Goal: Task Accomplishment & Management: Complete application form

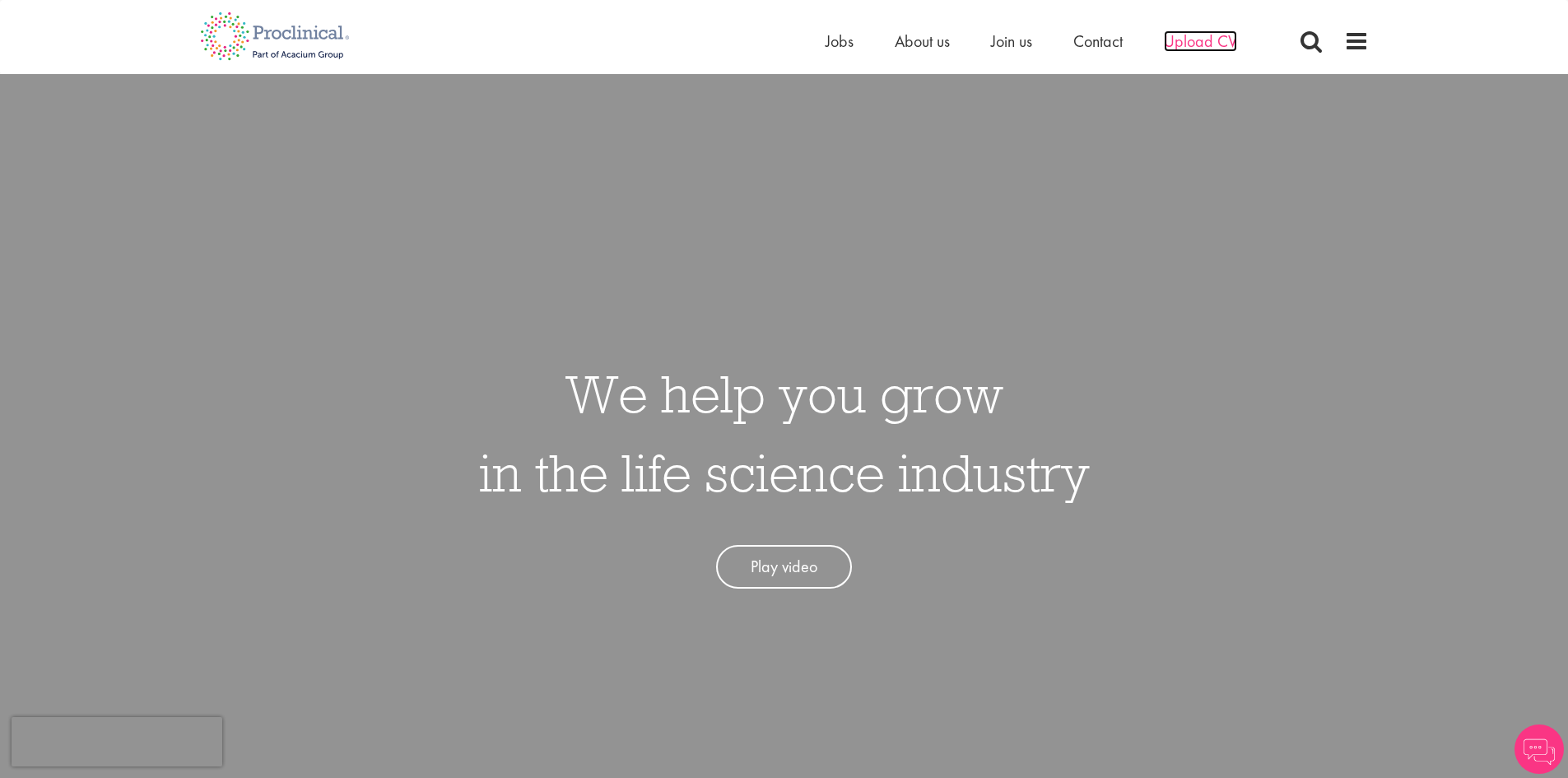
click at [1190, 42] on span "Upload CV" at bounding box center [1200, 41] width 74 height 22
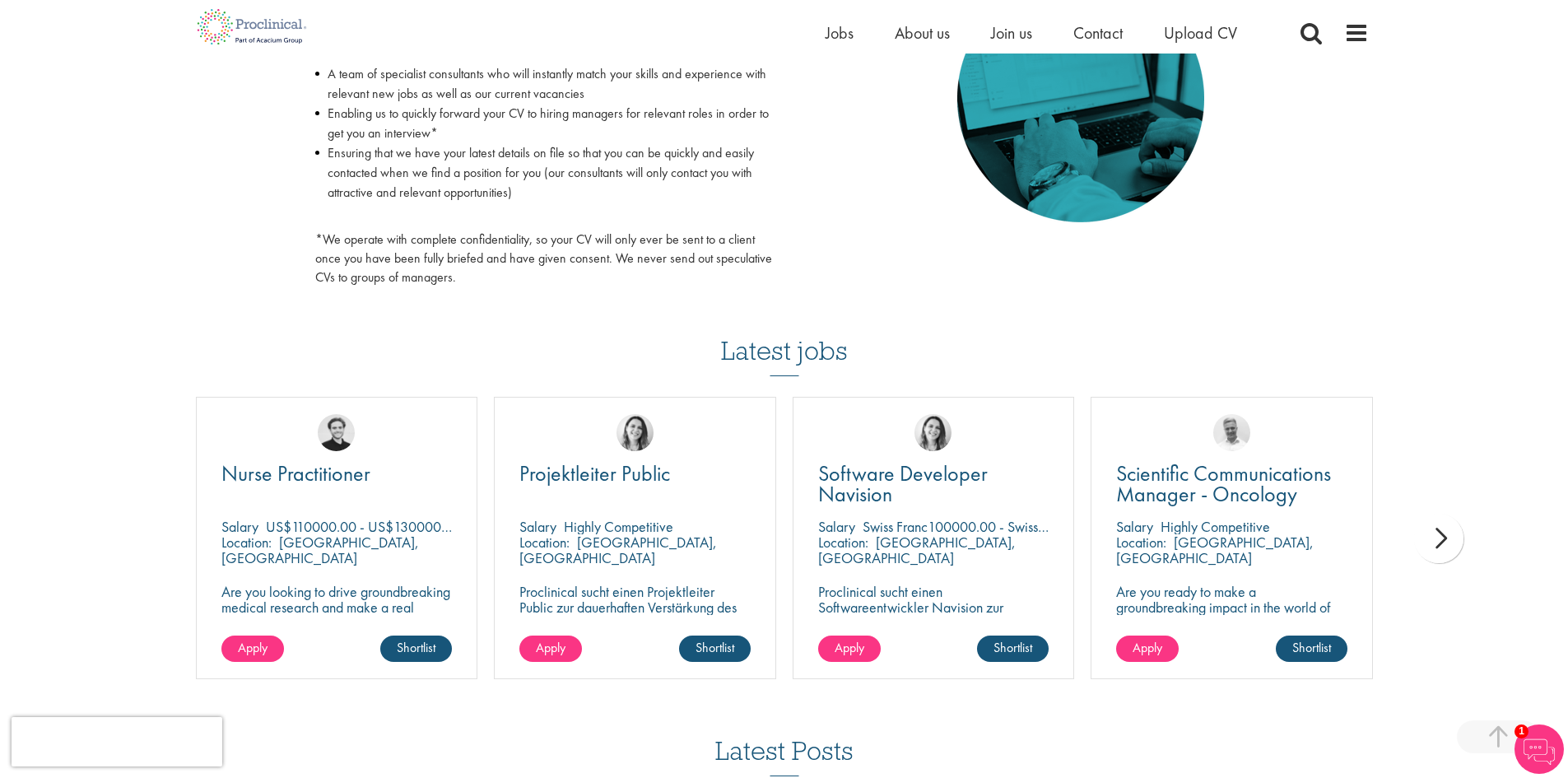
scroll to position [906, 0]
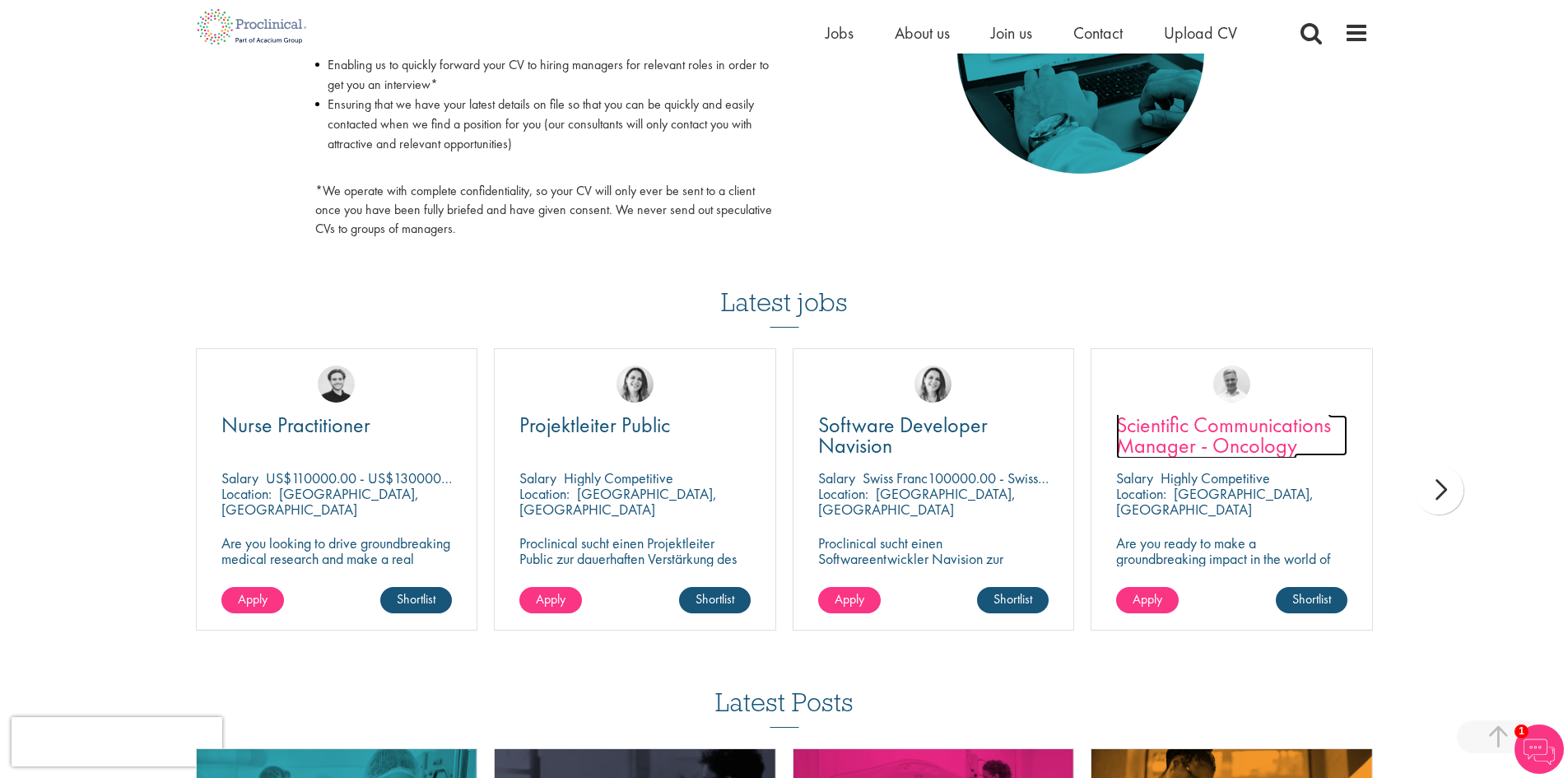
click at [1213, 454] on span "Scientific Communications Manager - Oncology" at bounding box center [1222, 434] width 215 height 48
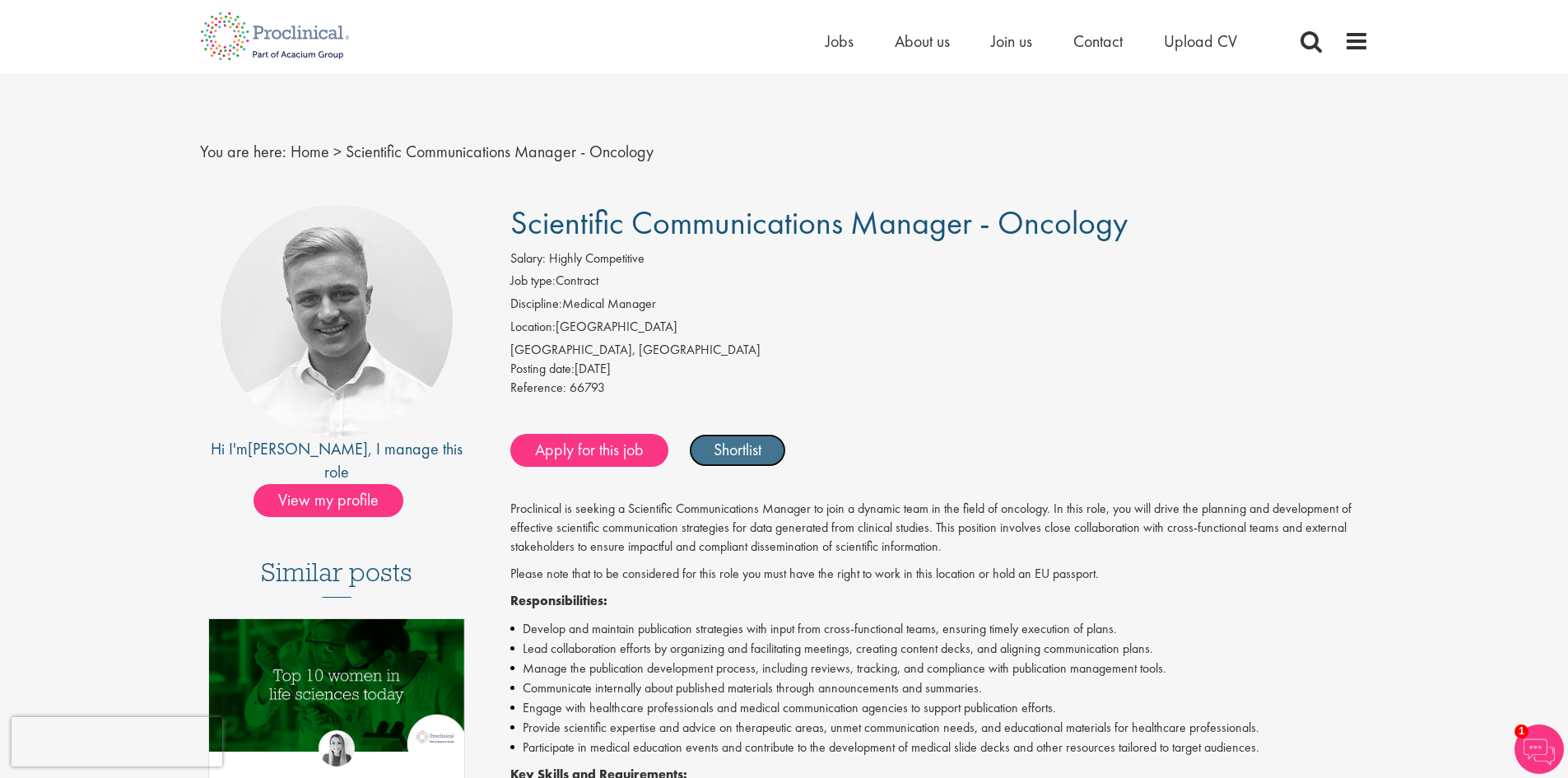
click at [760, 456] on link "Shortlist" at bounding box center [736, 451] width 97 height 33
click at [760, 456] on link "Shortlisted" at bounding box center [745, 451] width 114 height 33
click at [591, 455] on link "Apply for this job" at bounding box center [589, 451] width 158 height 33
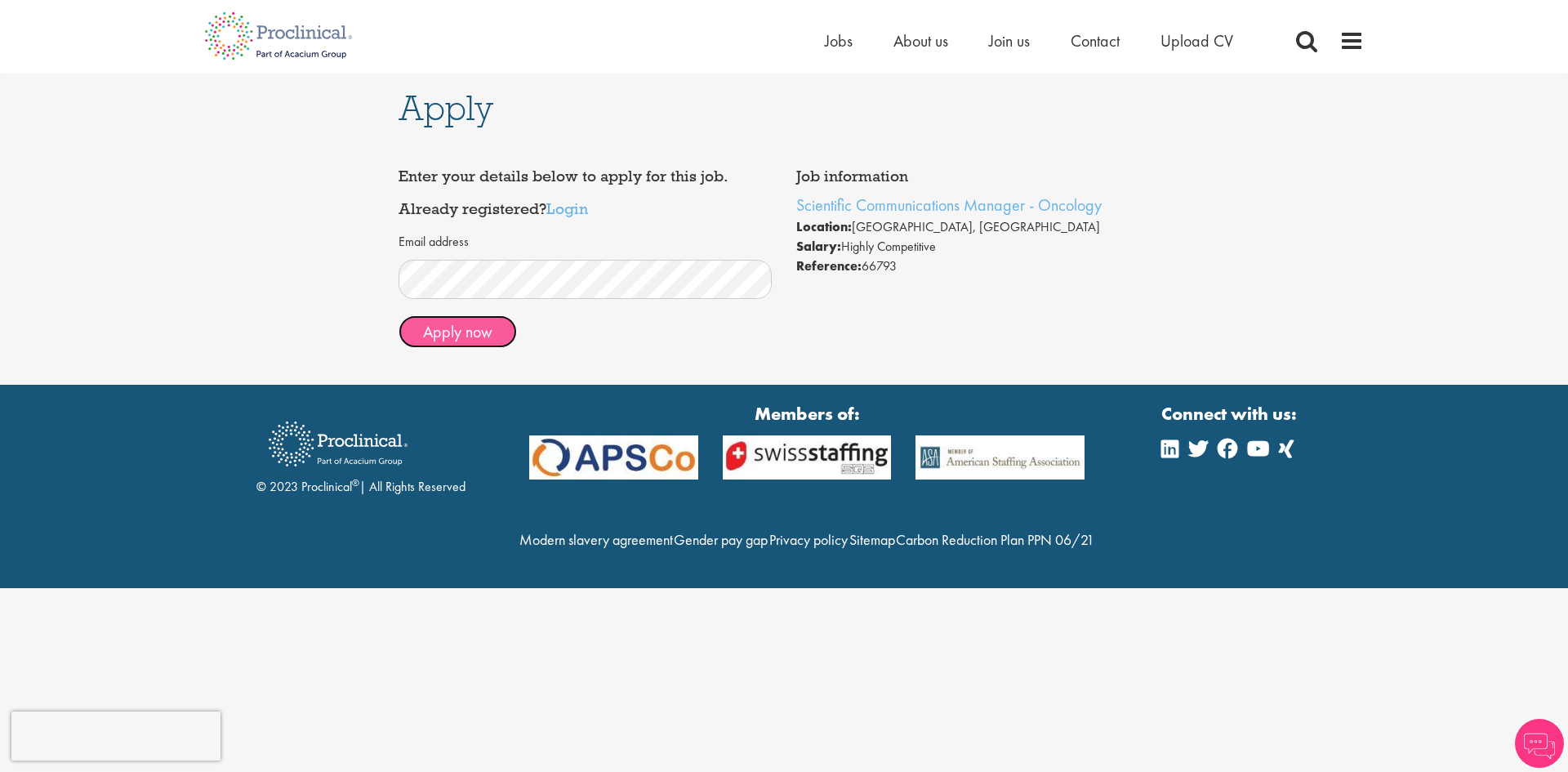
click at [487, 332] on button "Apply now" at bounding box center [458, 332] width 119 height 33
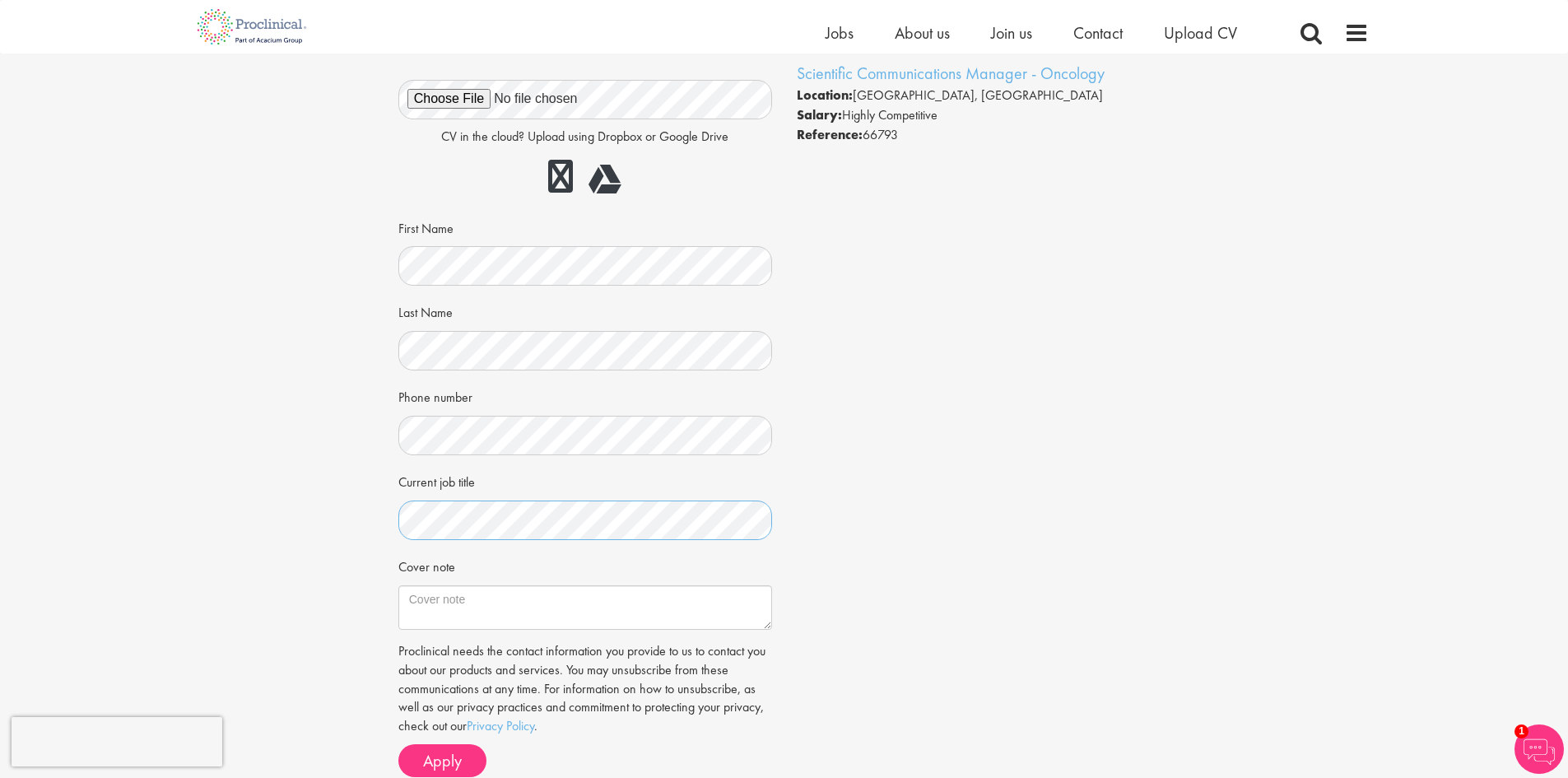
scroll to position [165, 0]
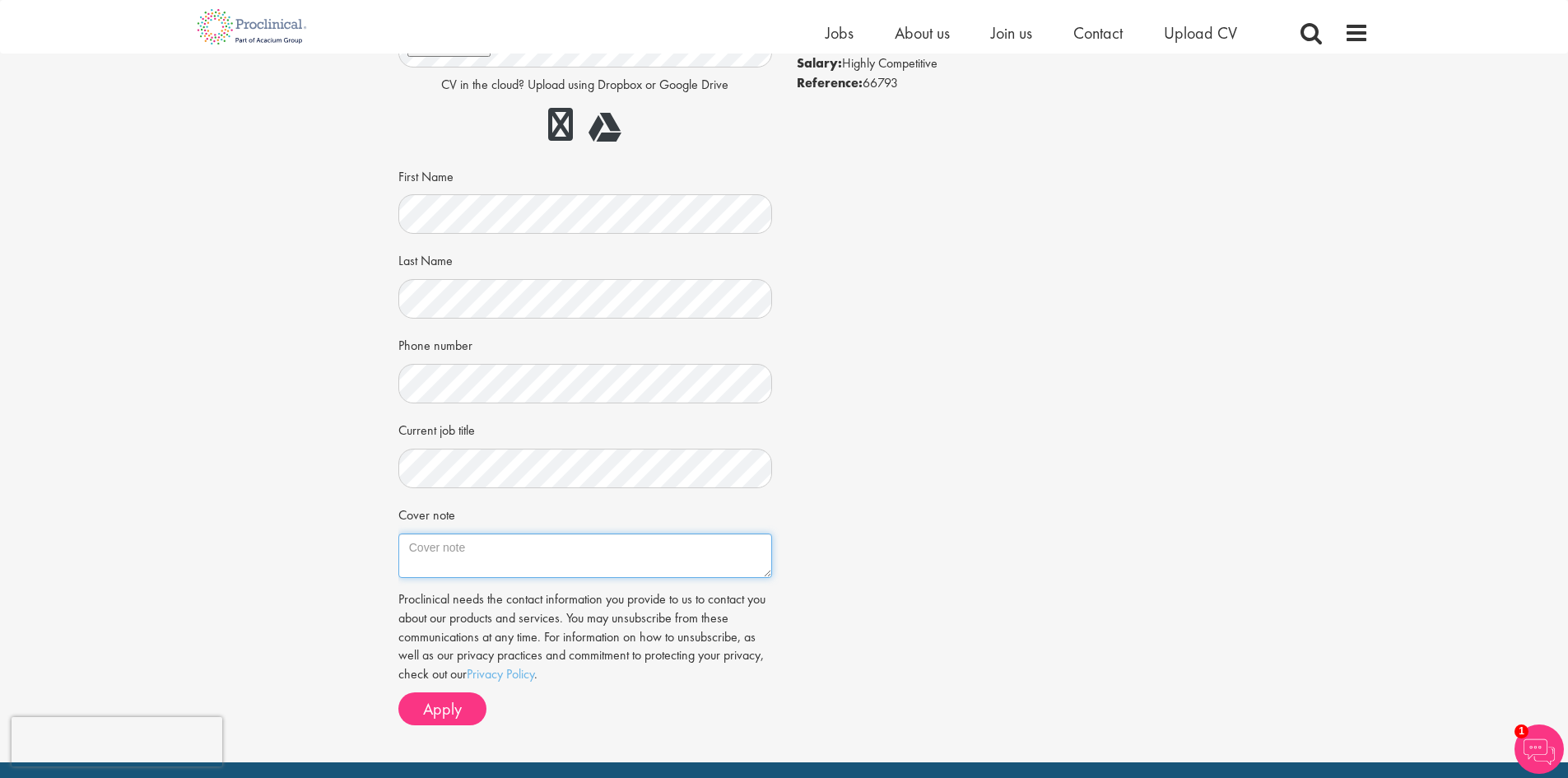
click at [460, 557] on textarea "Cover note" at bounding box center [585, 555] width 374 height 44
click at [474, 562] on textarea "Cover note" at bounding box center [585, 555] width 374 height 44
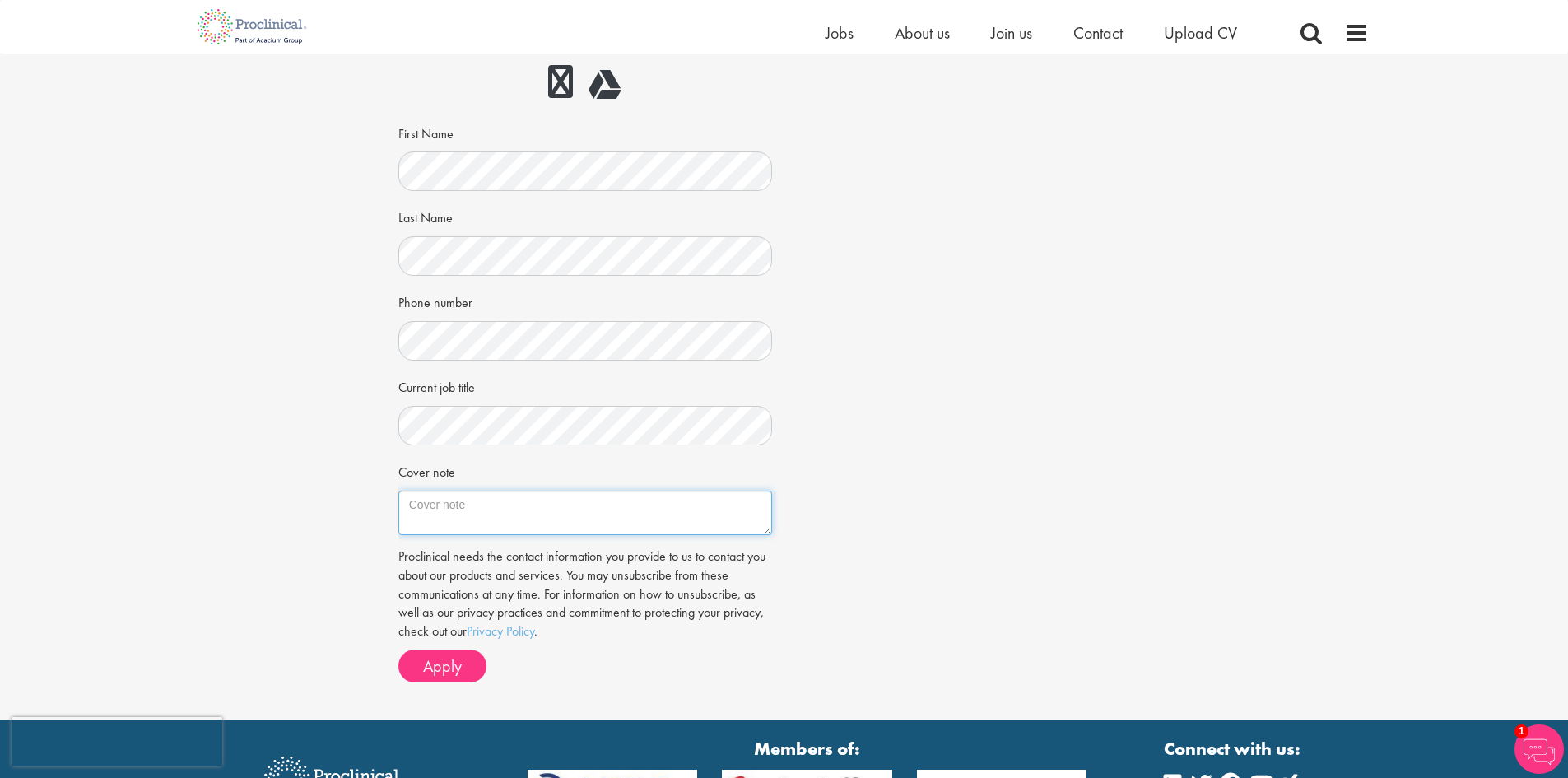
scroll to position [247, 0]
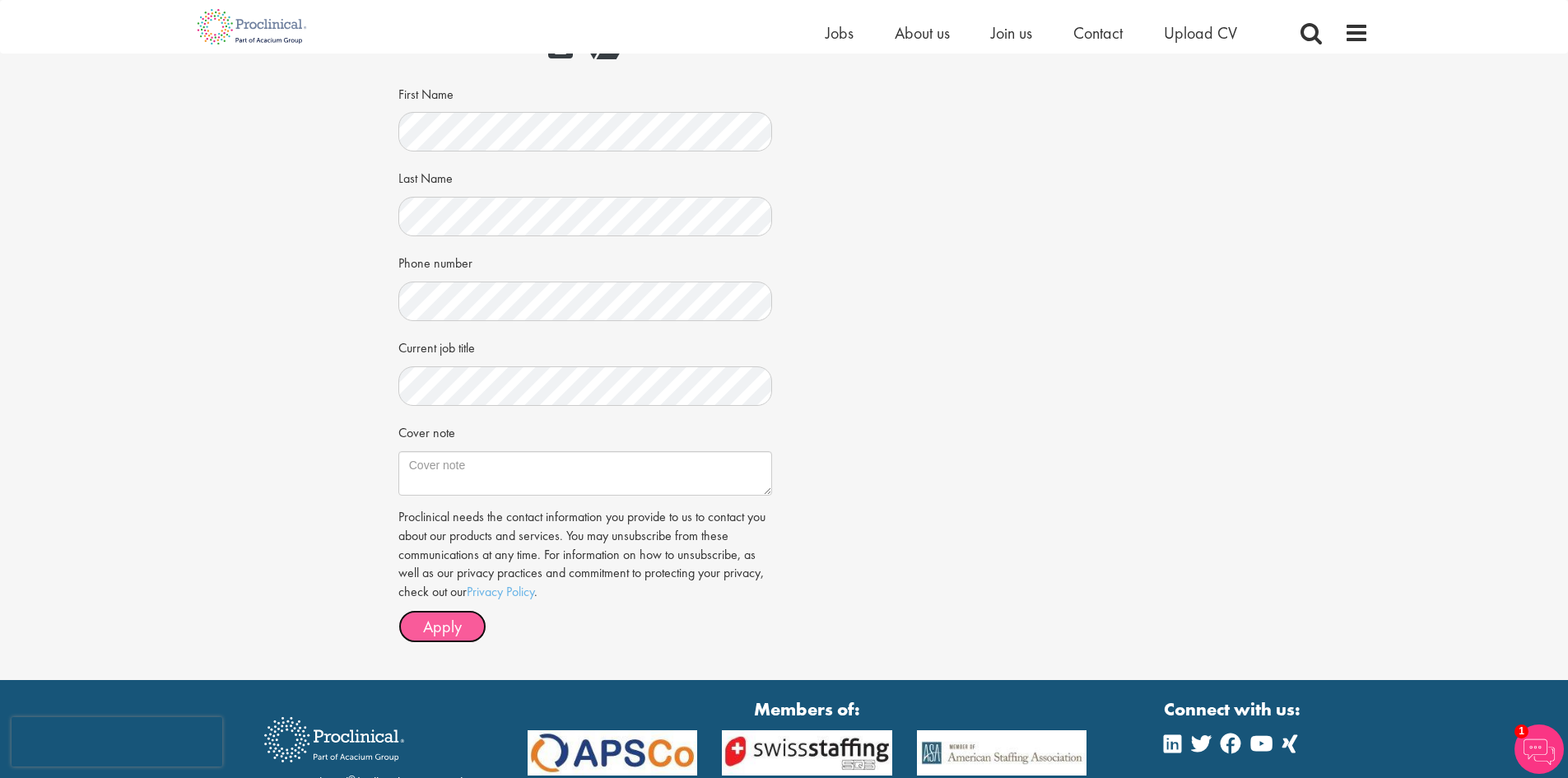
click at [433, 628] on span "Apply" at bounding box center [442, 627] width 38 height 22
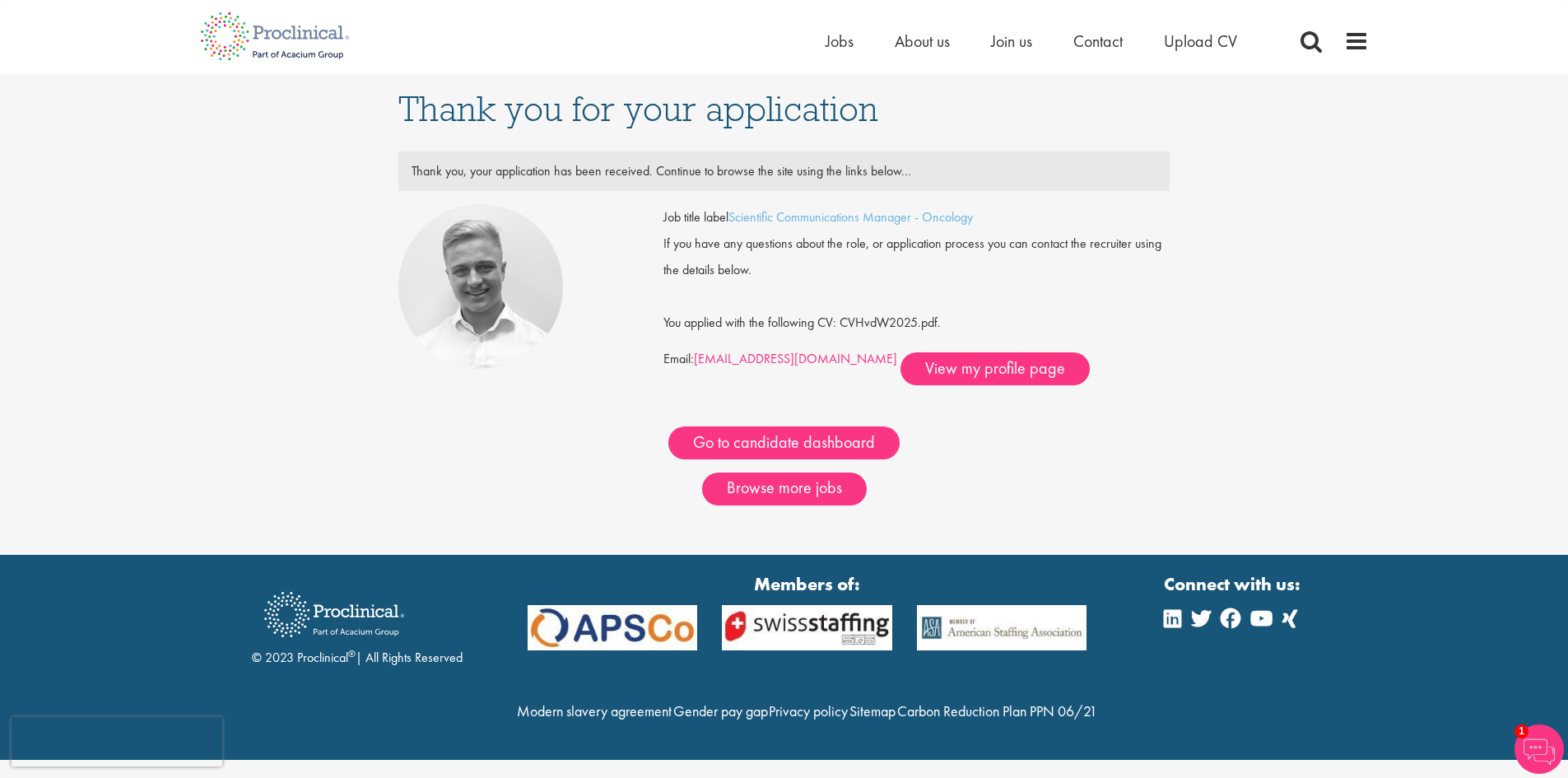
drag, startPoint x: 695, startPoint y: 359, endPoint x: 807, endPoint y: 359, distance: 112.0
click at [807, 359] on div "Job title label Scientific Communications Manager - Oncology If you have any qu…" at bounding box center [916, 295] width 506 height 181
copy div "[EMAIL_ADDRESS][DOMAIN_NAME]"
click at [838, 220] on link "Scientific Communications Manager - Oncology" at bounding box center [850, 217] width 244 height 18
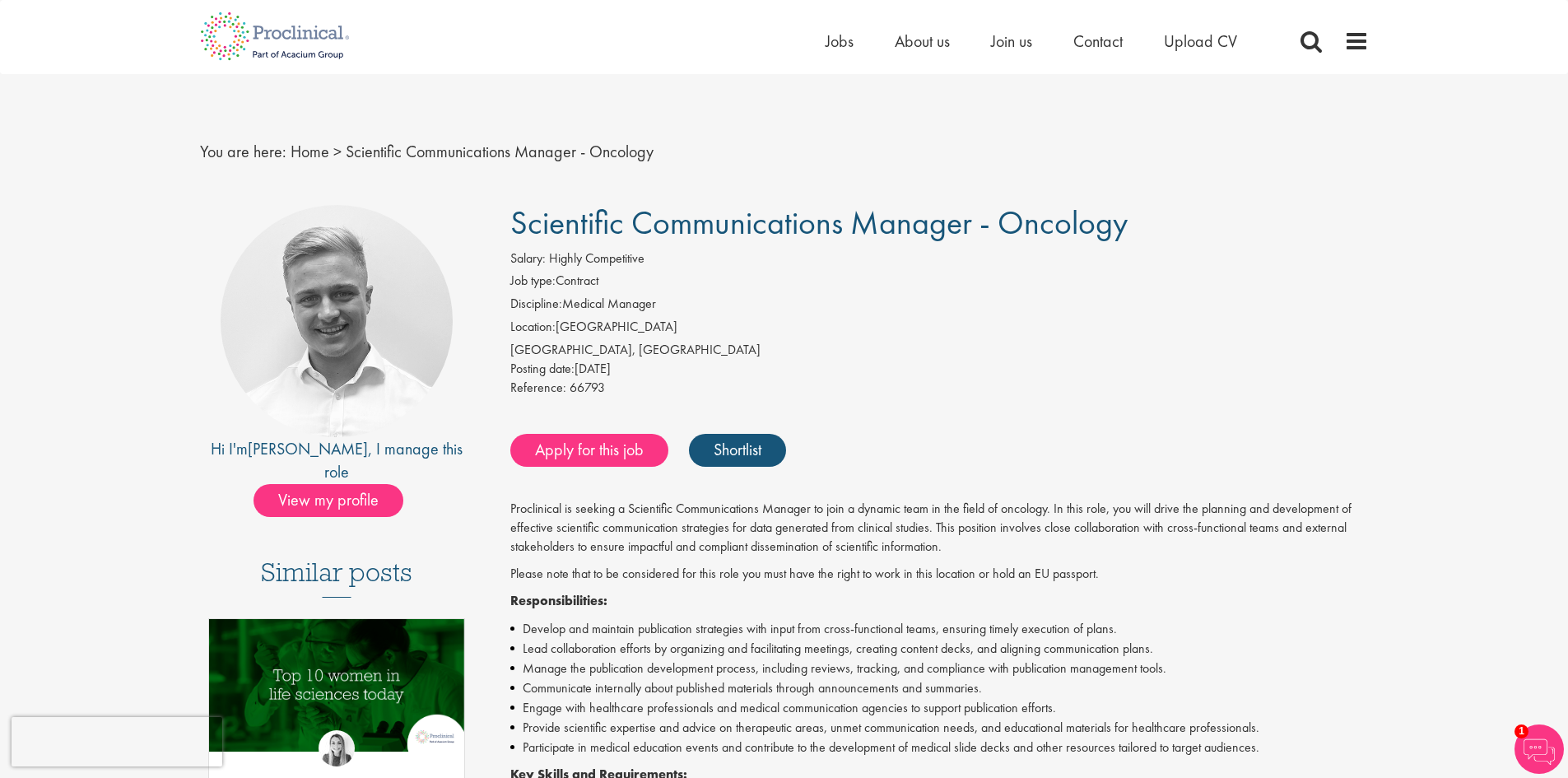
drag, startPoint x: 511, startPoint y: 229, endPoint x: 1205, endPoint y: 229, distance: 694.0
click at [1205, 229] on h1 "Scientific Communications Manager - Oncology" at bounding box center [940, 223] width 858 height 36
copy span "Scientific Communications Manager - Oncology"
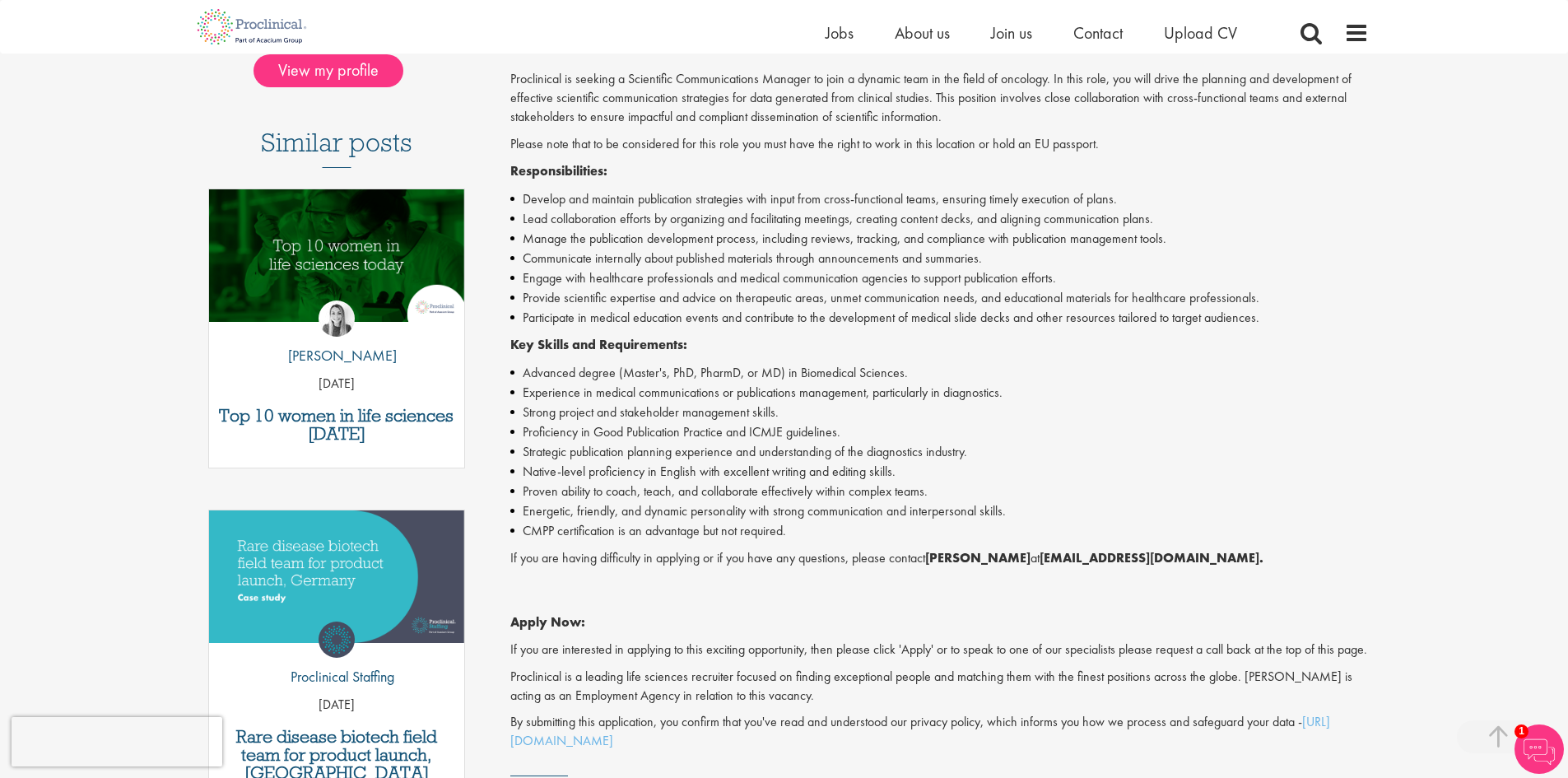
scroll to position [412, 0]
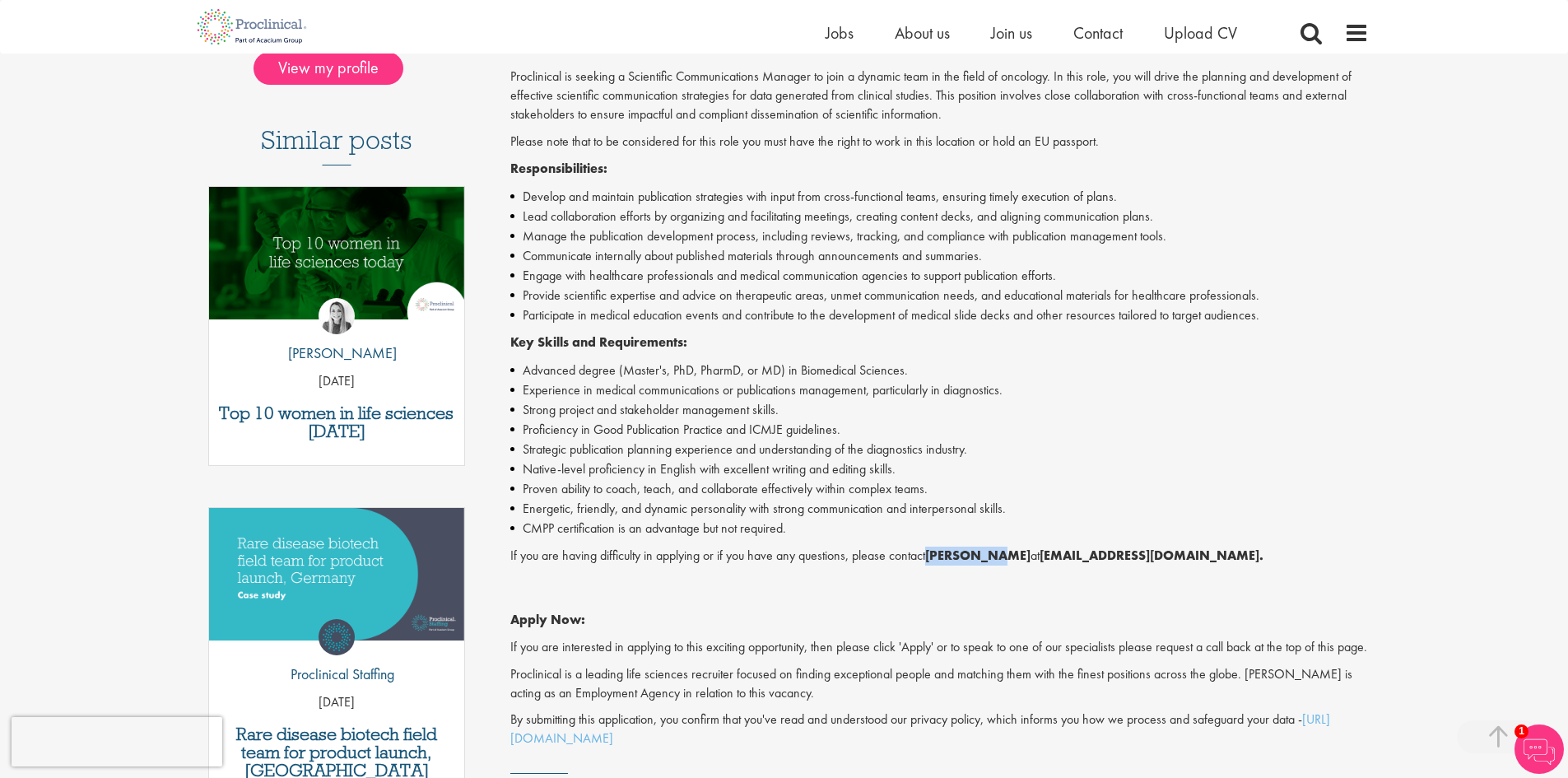
drag, startPoint x: 933, startPoint y: 554, endPoint x: 1001, endPoint y: 557, distance: 68.1
click at [1001, 557] on strong "[PERSON_NAME]" at bounding box center [977, 556] width 105 height 18
copy strong "[PERSON_NAME]"
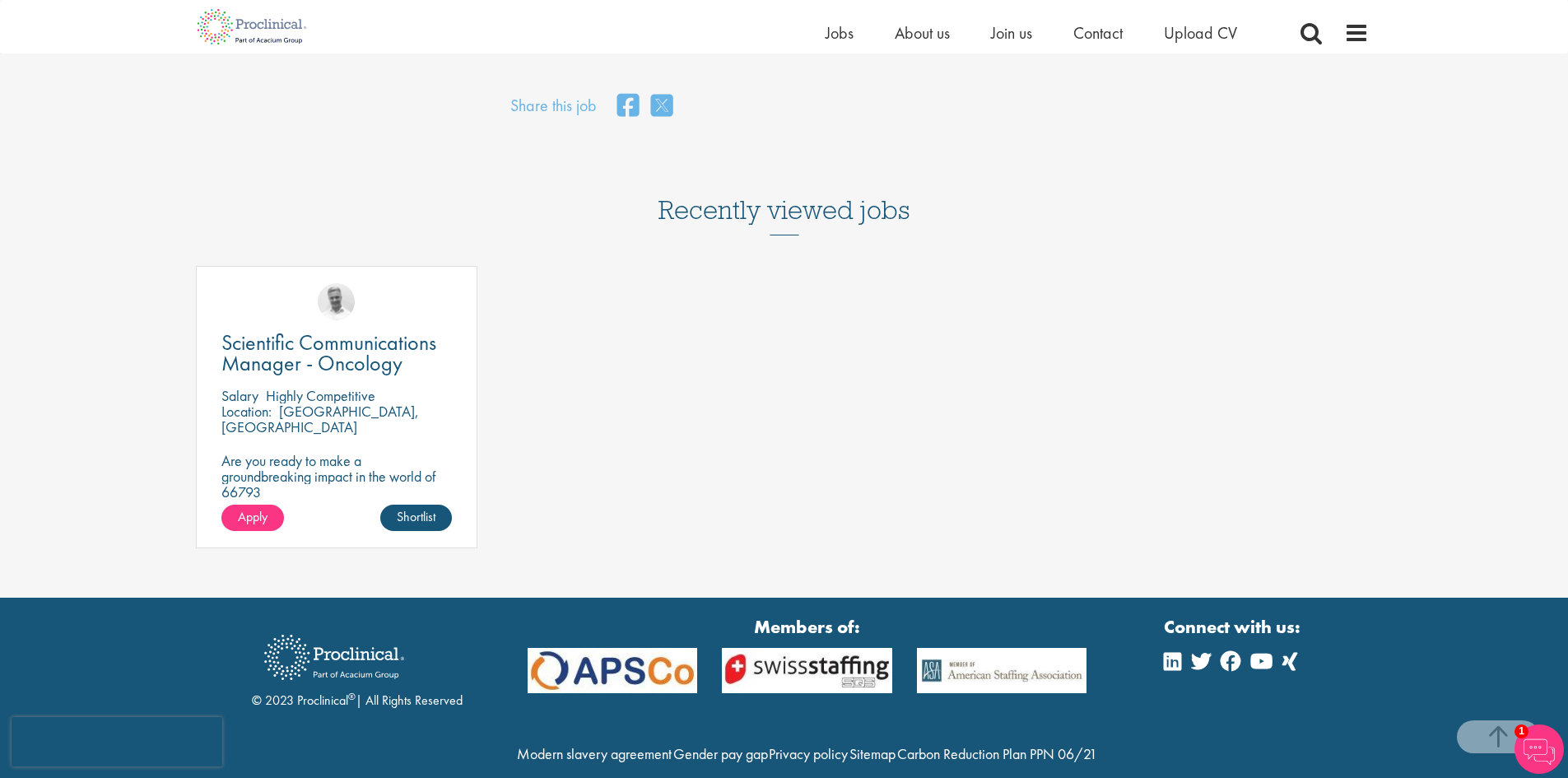
scroll to position [1343, 0]
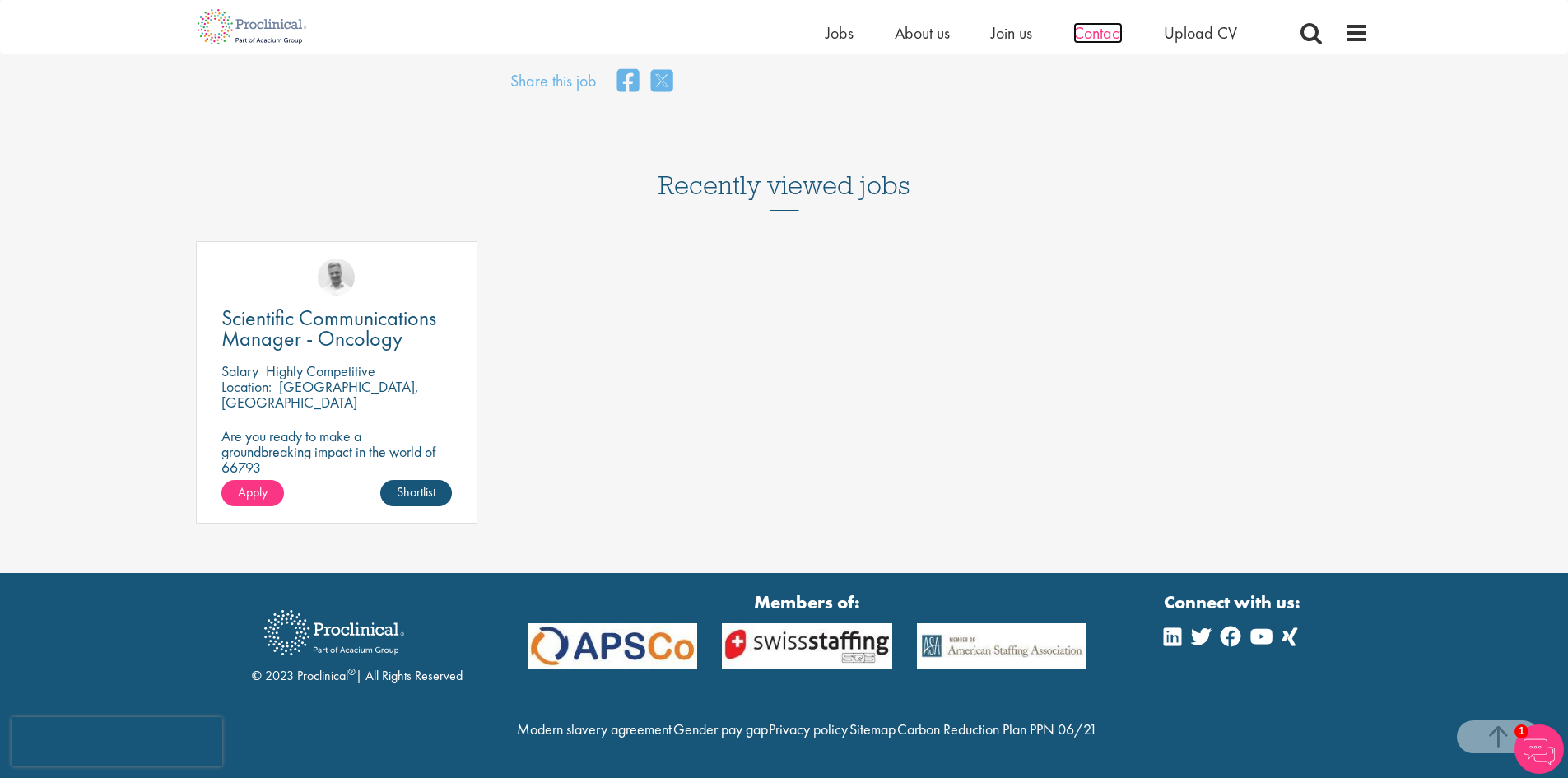
click at [1087, 30] on span "Contact" at bounding box center [1098, 33] width 49 height 22
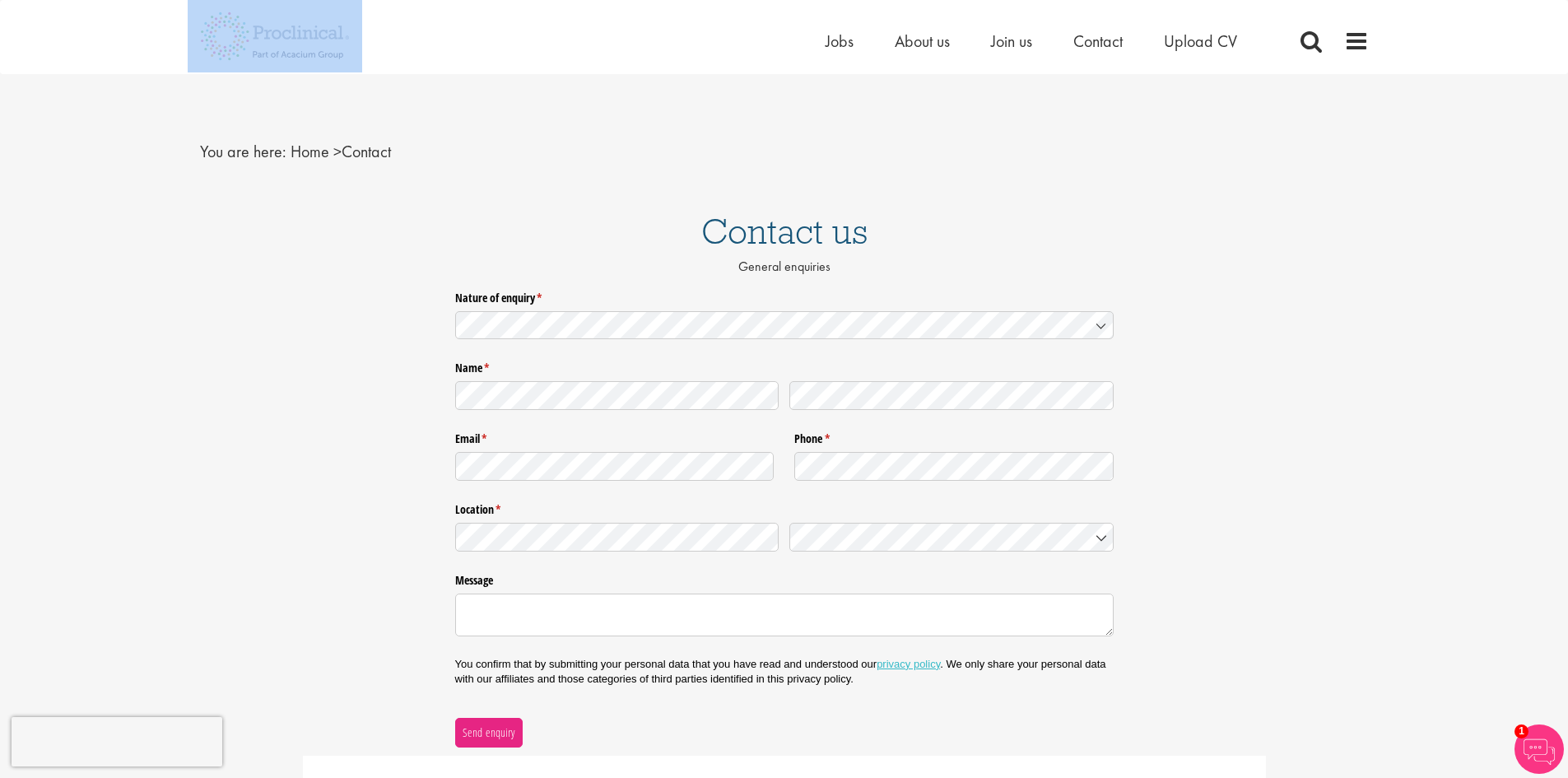
drag, startPoint x: 357, startPoint y: 56, endPoint x: 215, endPoint y: 55, distance: 142.0
click at [215, 55] on div "Home Jobs About us Join us Contact Upload CV" at bounding box center [778, 30] width 1181 height 62
copy link
click at [1214, 38] on span "Upload CV" at bounding box center [1200, 41] width 74 height 22
